Goal: Transaction & Acquisition: Purchase product/service

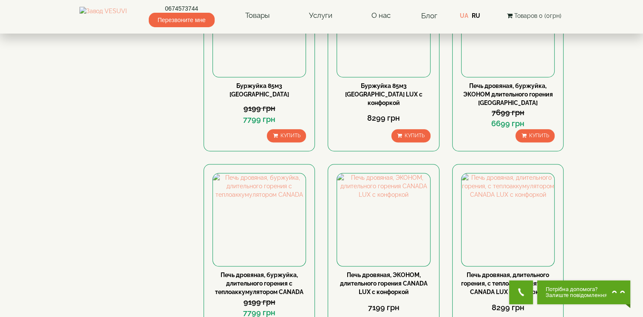
scroll to position [808, 0]
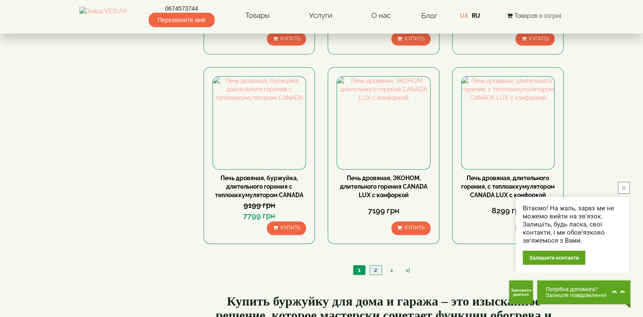
click at [375, 275] on link "2" at bounding box center [376, 270] width 12 height 9
